Goal: Task Accomplishment & Management: Use online tool/utility

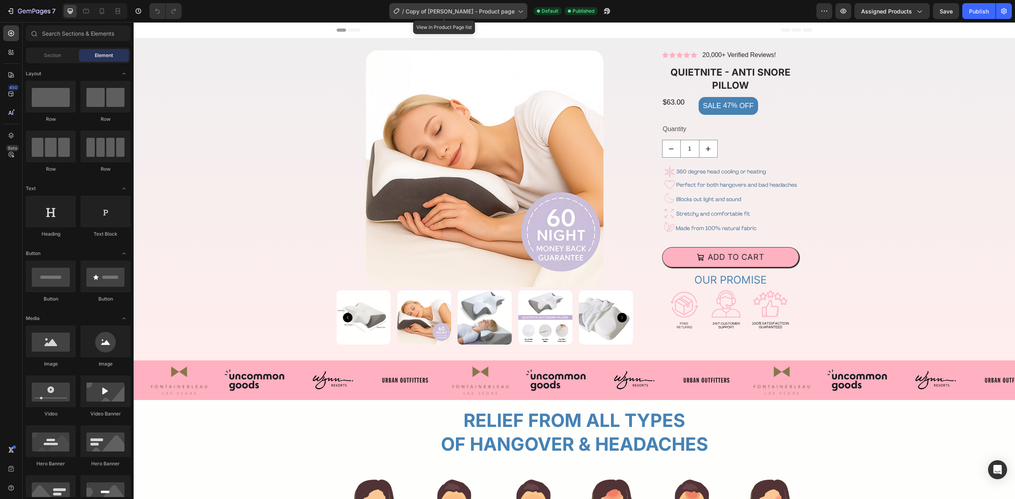
click at [497, 7] on span "Copy of [PERSON_NAME] - Product page" at bounding box center [459, 11] width 109 height 8
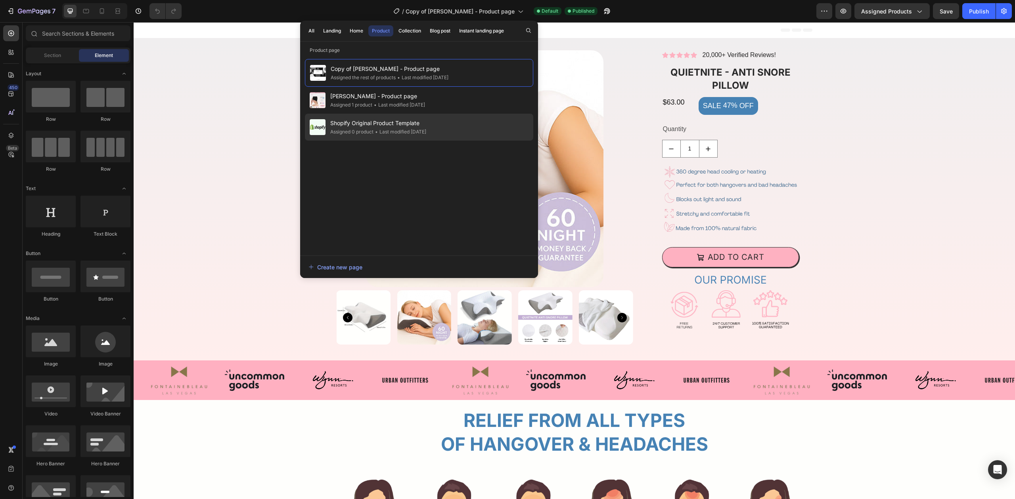
click at [424, 132] on div "• Last modified 5 days ago" at bounding box center [399, 132] width 53 height 8
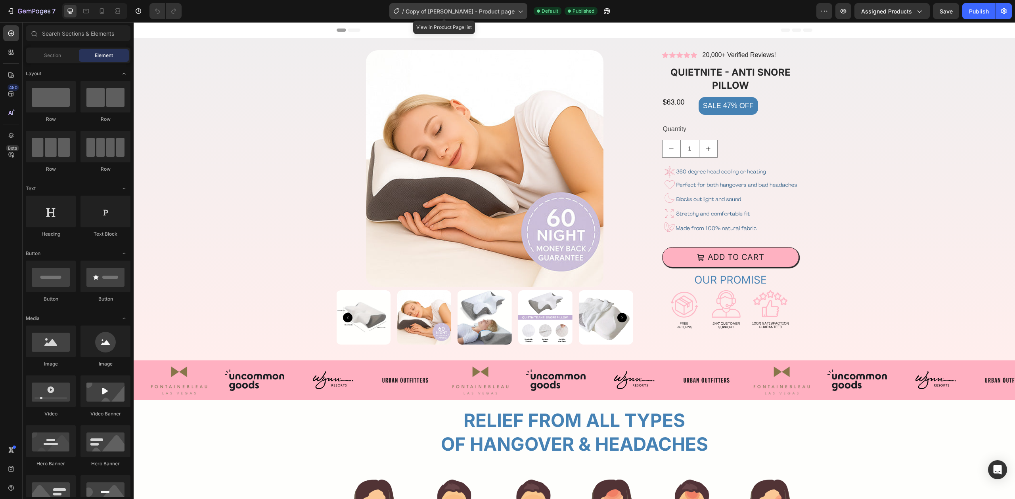
click at [489, 9] on span "Copy of Nitima - Product page" at bounding box center [459, 11] width 109 height 8
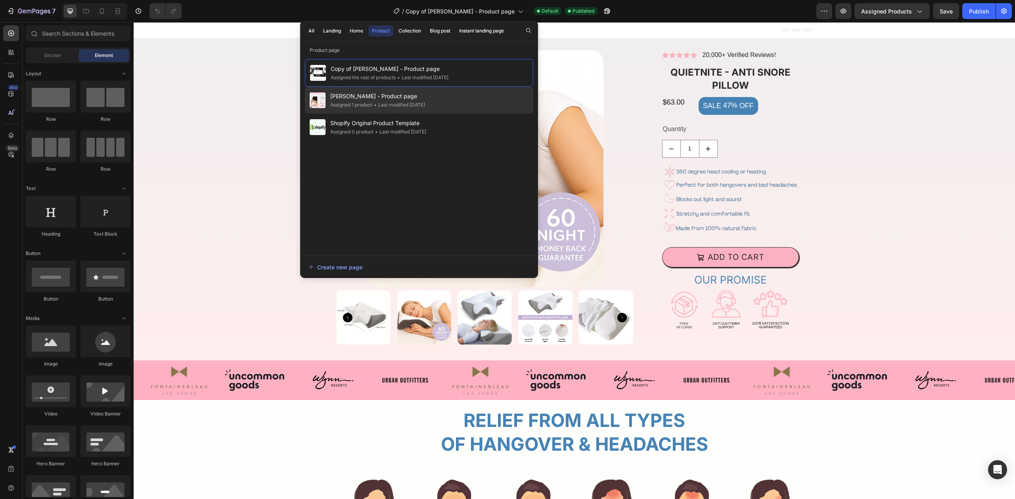
click at [440, 102] on div "Nitima - Product page Assigned 1 product • Last modified 5 days ago" at bounding box center [419, 100] width 228 height 27
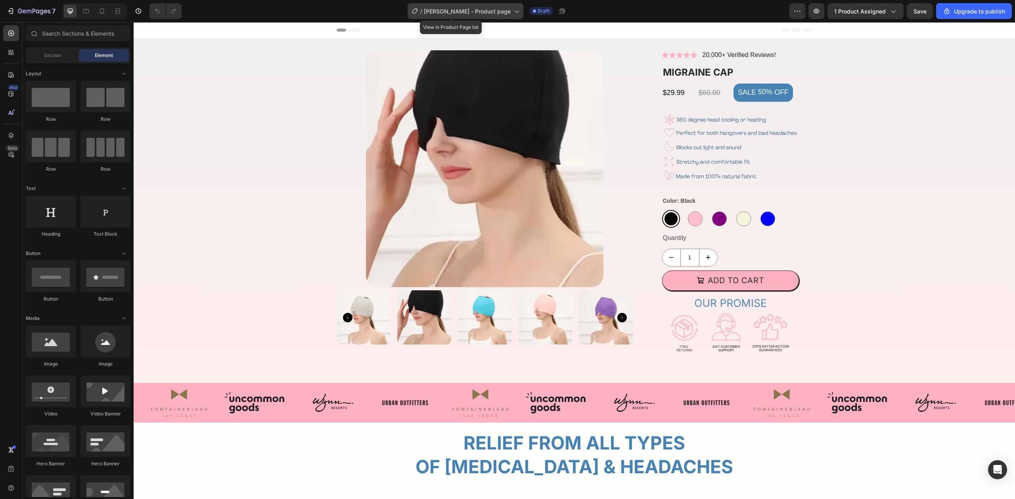
click at [512, 10] on icon at bounding box center [516, 11] width 8 height 8
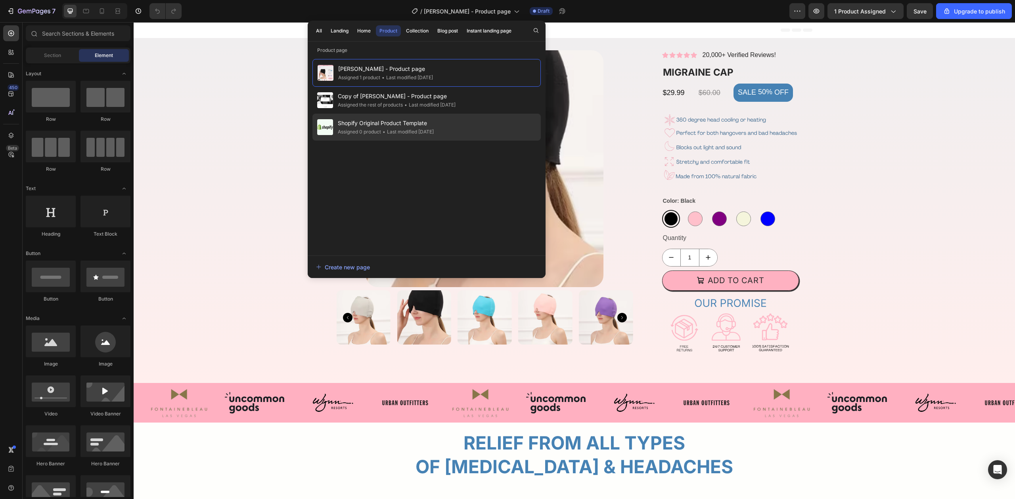
click at [434, 127] on span "Shopify Original Product Template" at bounding box center [386, 124] width 96 height 10
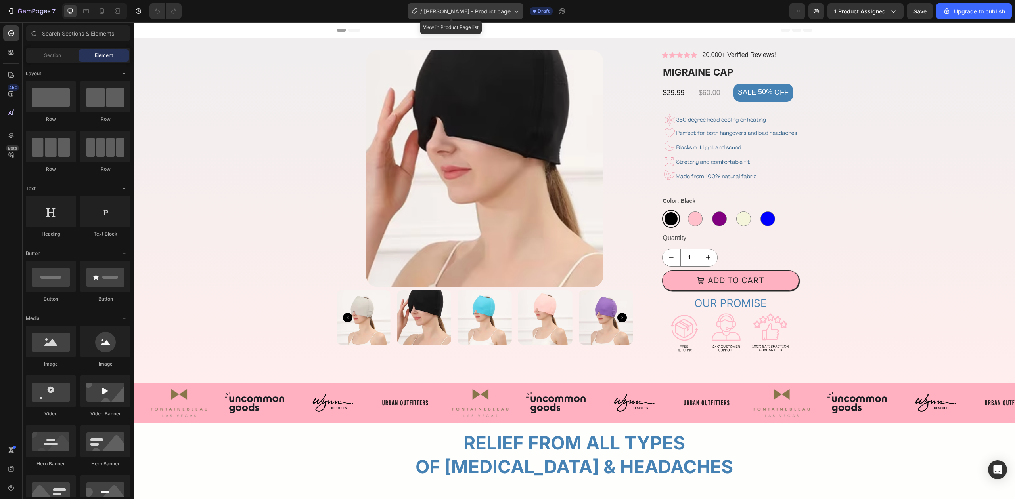
click at [512, 13] on icon at bounding box center [516, 11] width 8 height 8
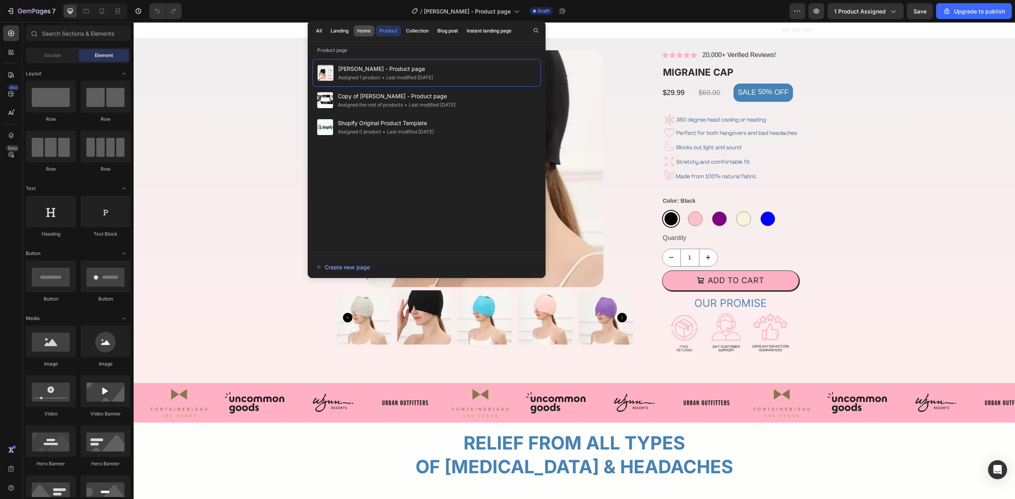
click at [359, 29] on div "Home" at bounding box center [363, 30] width 13 height 7
click at [336, 29] on div "Landing" at bounding box center [340, 30] width 18 height 7
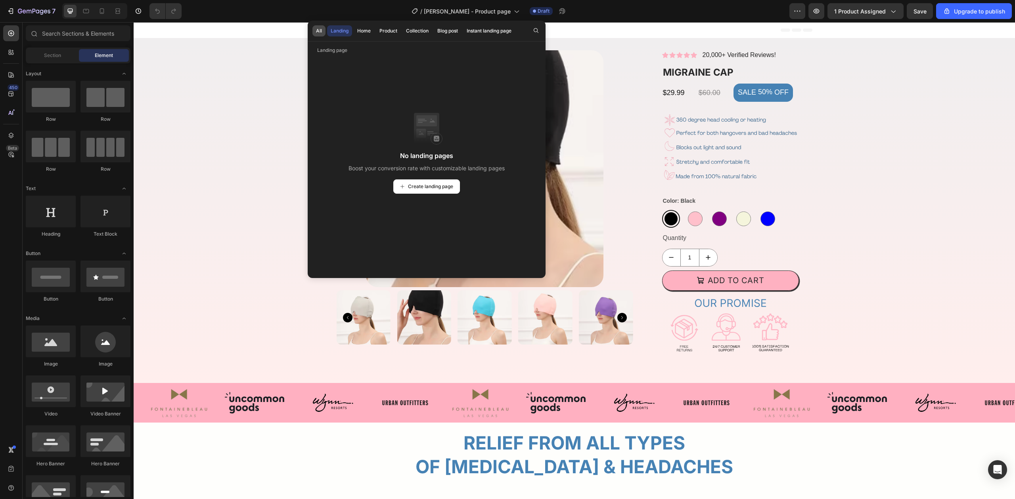
click at [314, 32] on button "All" at bounding box center [318, 30] width 13 height 11
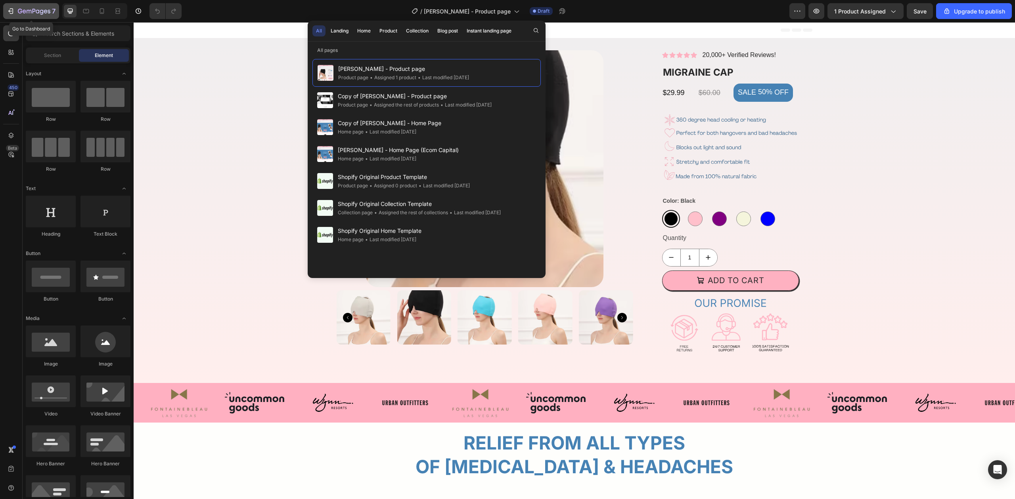
click at [10, 10] on icon "button" at bounding box center [11, 11] width 8 height 8
